Goal: Complete application form

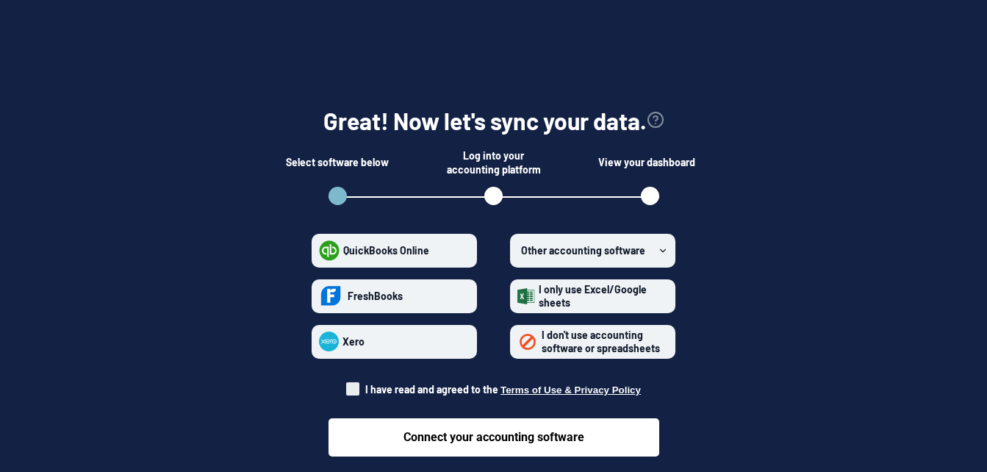
click at [656, 246] on label "Other accounting software" at bounding box center [592, 251] width 165 height 34
click at [518, 250] on software "Other accounting software" at bounding box center [517, 250] width 1 height 1
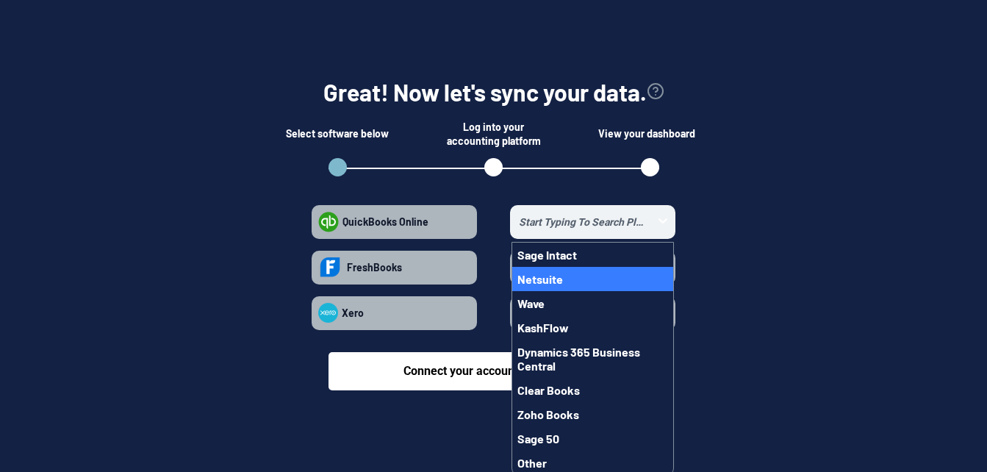
scroll to position [32, 0]
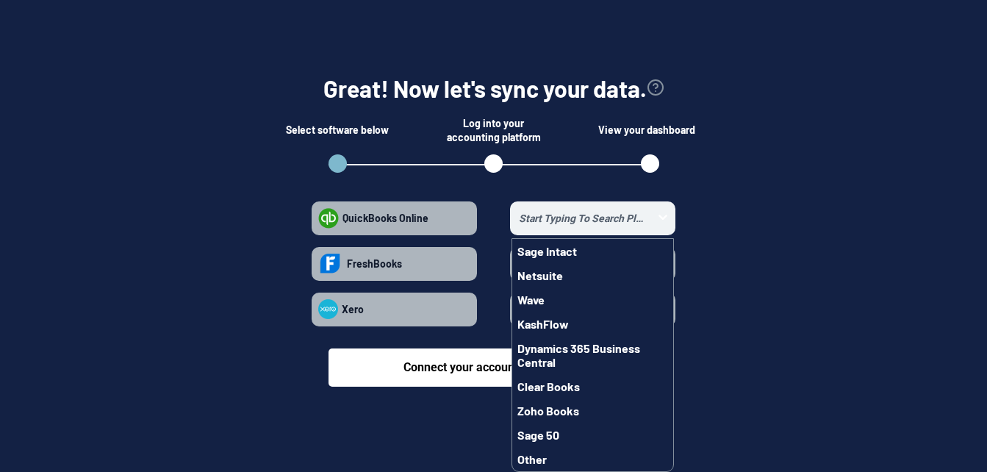
click at [755, 303] on section "Great! Now let's sync your data. Select software below Log into your accounting…" at bounding box center [494, 224] width 940 height 397
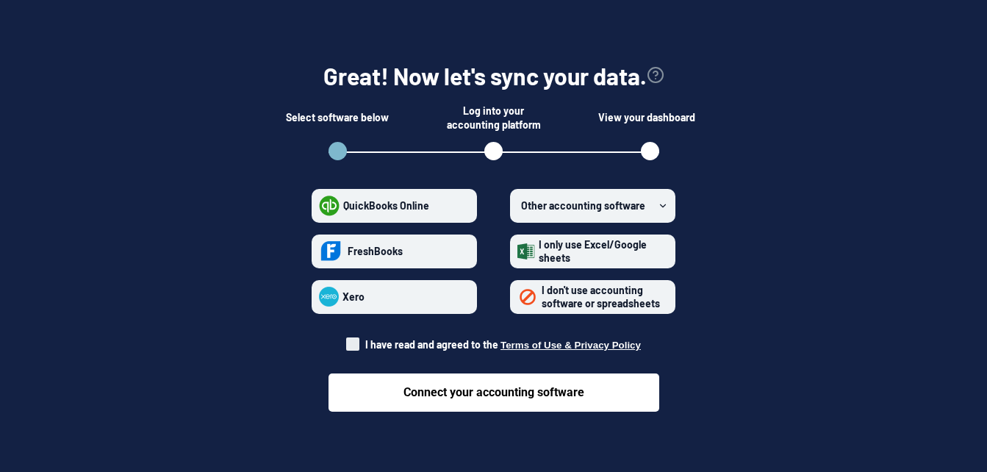
scroll to position [0, 0]
